Goal: Check status: Check status

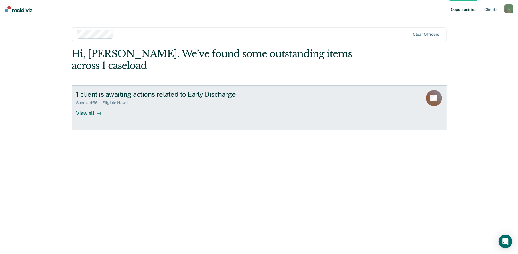
click at [88, 105] on div "View all" at bounding box center [92, 110] width 32 height 11
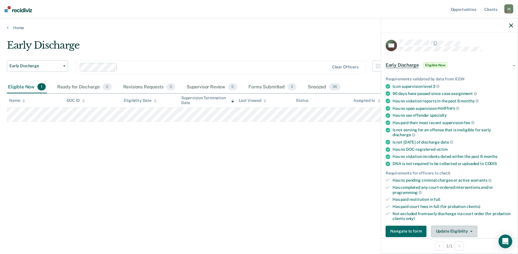
click at [447, 232] on button "Update Eligibility" at bounding box center [454, 231] width 46 height 11
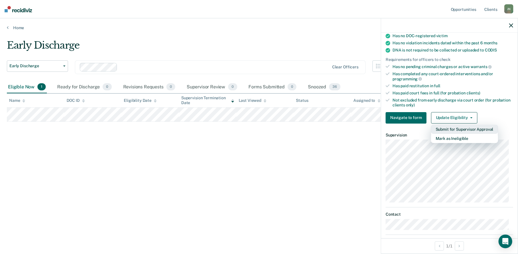
scroll to position [123, 0]
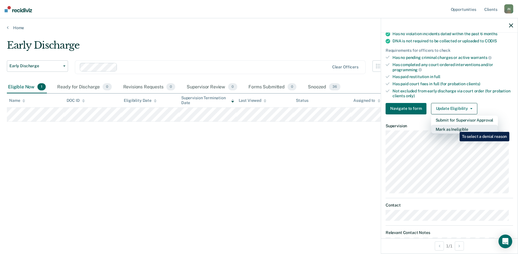
click at [456, 128] on button "Mark as Ineligible" at bounding box center [464, 129] width 67 height 9
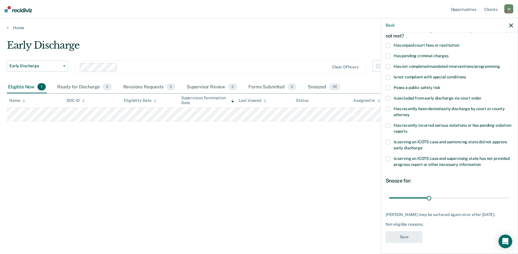
click at [387, 66] on span at bounding box center [388, 66] width 5 height 5
click at [500, 64] on input "Has not completed mandated interventions/programming" at bounding box center [500, 64] width 0 height 0
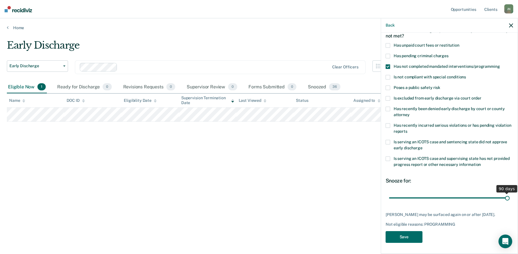
drag, startPoint x: 428, startPoint y: 197, endPoint x: 518, endPoint y: 201, distance: 90.3
type input "90"
click at [510, 201] on input "range" at bounding box center [449, 198] width 121 height 10
click at [407, 232] on button "Save" at bounding box center [404, 237] width 37 height 12
